Goal: Transaction & Acquisition: Book appointment/travel/reservation

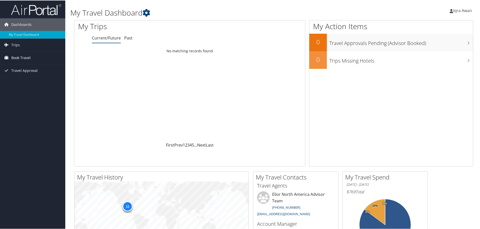
click at [29, 59] on span "Book Travel" at bounding box center [20, 57] width 19 height 13
click at [49, 83] on link "Book/Manage Online Trips" at bounding box center [32, 83] width 65 height 8
